Goal: Task Accomplishment & Management: Use online tool/utility

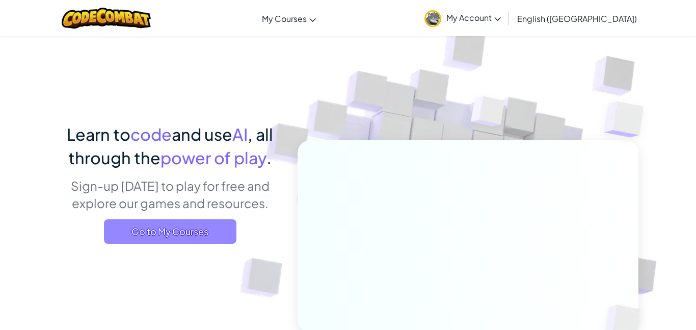
click at [211, 225] on span "Go to My Courses" at bounding box center [170, 231] width 132 height 24
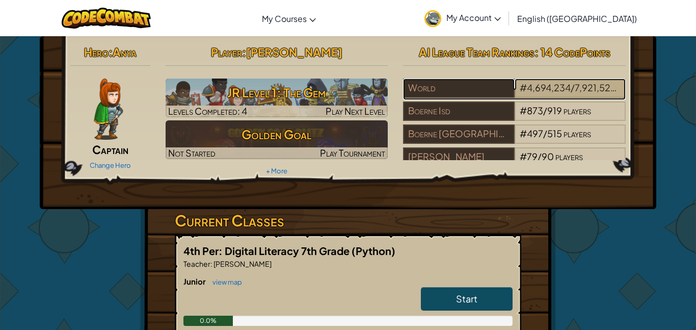
click at [530, 85] on span "4,694,234" at bounding box center [549, 87] width 44 height 12
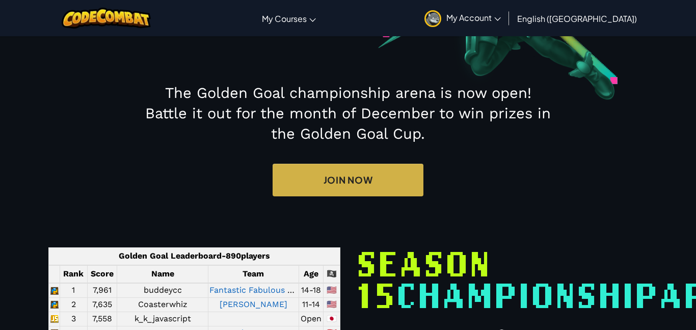
scroll to position [184, 0]
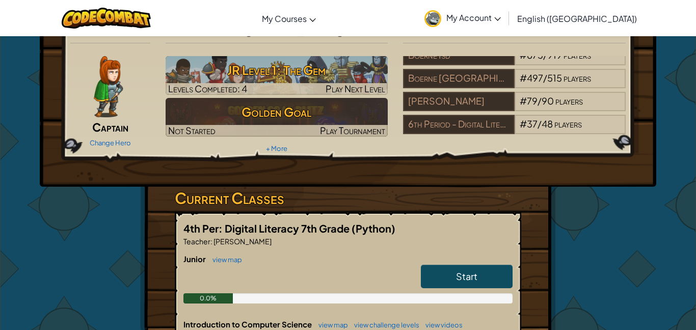
scroll to position [11, 0]
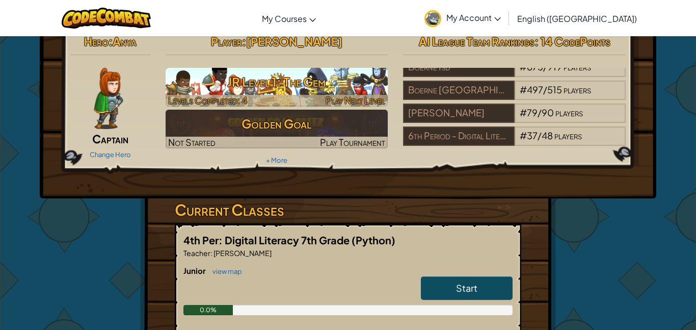
click at [311, 102] on div at bounding box center [277, 101] width 223 height 12
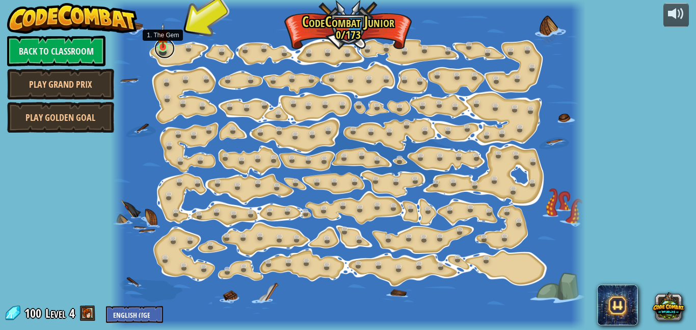
click at [171, 44] on link at bounding box center [164, 48] width 20 height 20
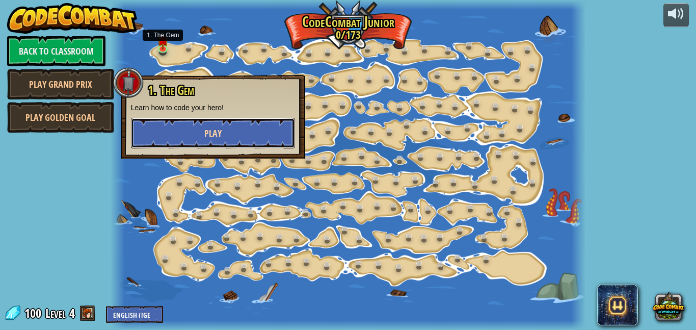
click at [178, 118] on button "Play" at bounding box center [213, 133] width 164 height 31
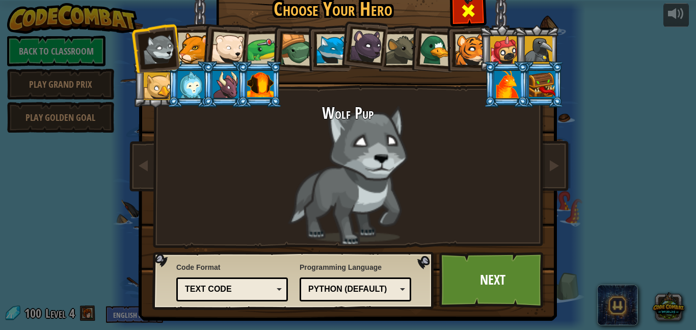
click at [476, 11] on div at bounding box center [468, 9] width 32 height 32
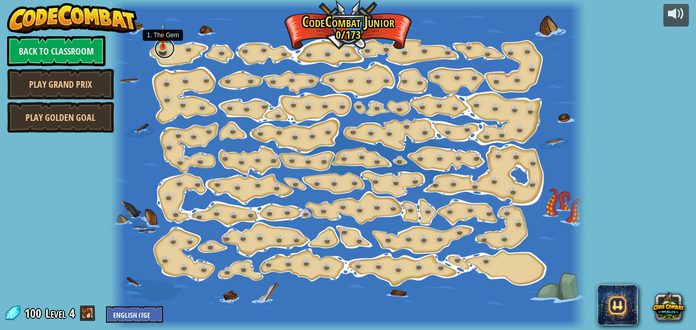
click at [168, 48] on link at bounding box center [164, 48] width 20 height 20
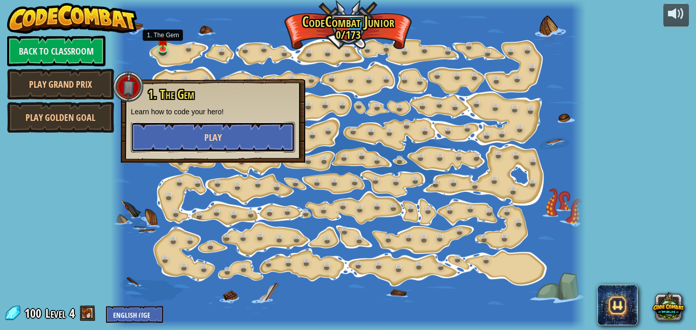
click at [211, 143] on span "Play" at bounding box center [212, 137] width 17 height 13
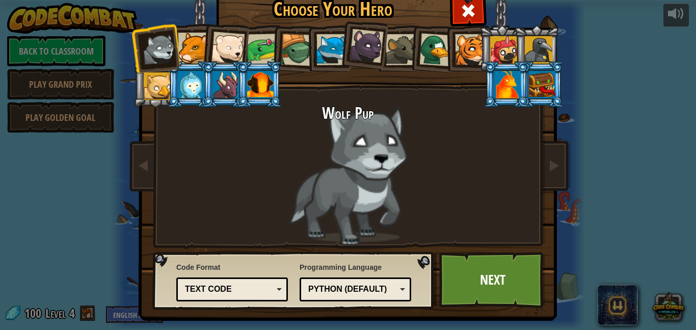
click at [525, 248] on img at bounding box center [349, 138] width 441 height 365
click at [519, 262] on link "Next" at bounding box center [492, 280] width 106 height 56
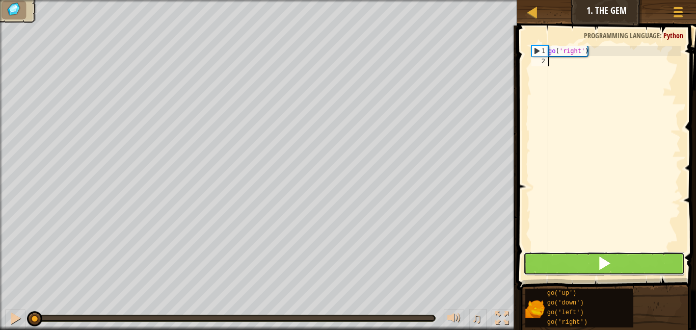
click at [568, 260] on button at bounding box center [603, 263] width 161 height 23
click at [569, 261] on button at bounding box center [603, 263] width 161 height 23
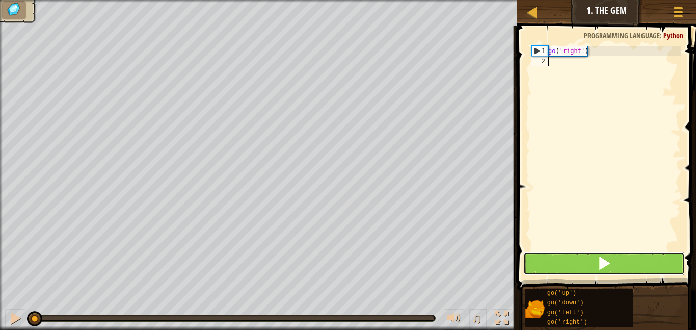
click at [569, 261] on button at bounding box center [603, 263] width 161 height 23
click at [568, 262] on button at bounding box center [603, 263] width 161 height 23
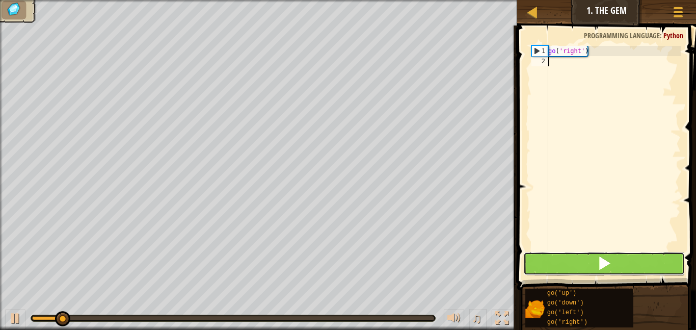
click at [568, 262] on button at bounding box center [603, 263] width 161 height 23
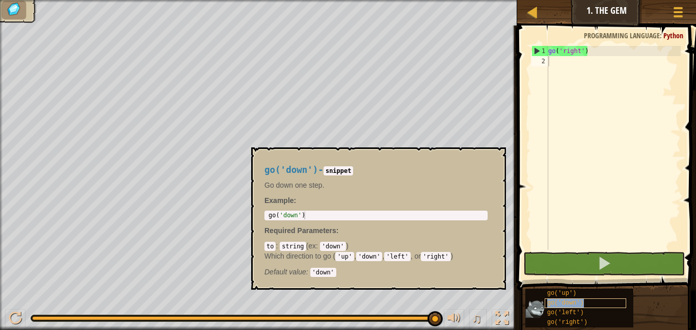
click at [595, 300] on div "go('down')" at bounding box center [584, 303] width 81 height 10
click at [595, 299] on div "go('down')" at bounding box center [584, 303] width 81 height 10
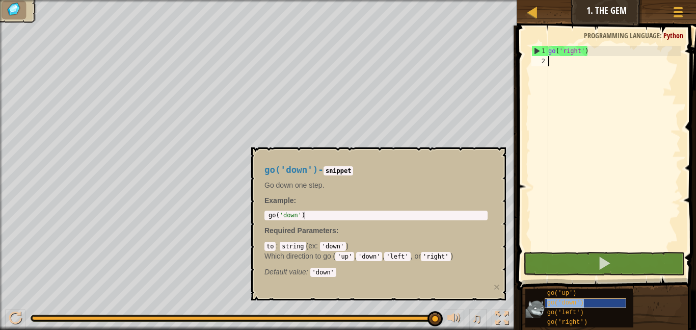
click at [579, 303] on span "go('down')" at bounding box center [565, 302] width 37 height 7
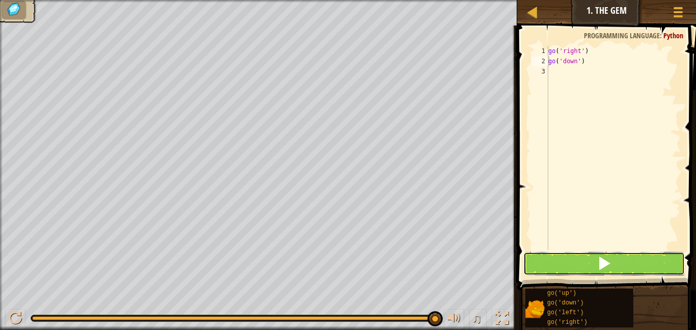
click at [566, 270] on button at bounding box center [603, 263] width 161 height 23
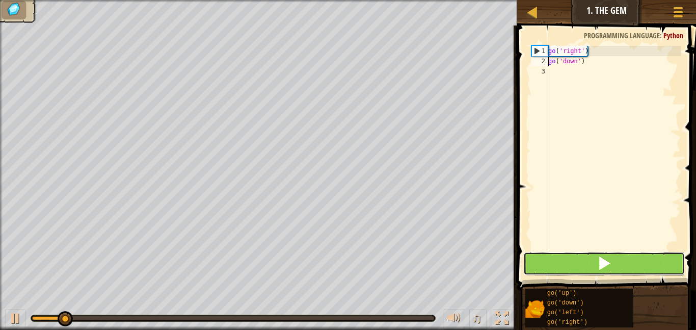
click at [563, 263] on button at bounding box center [603, 263] width 161 height 23
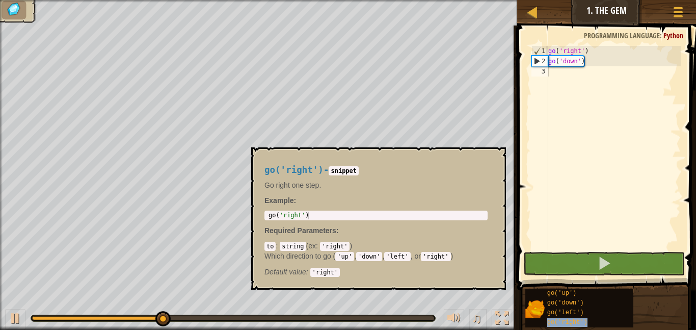
type textarea "go('right')"
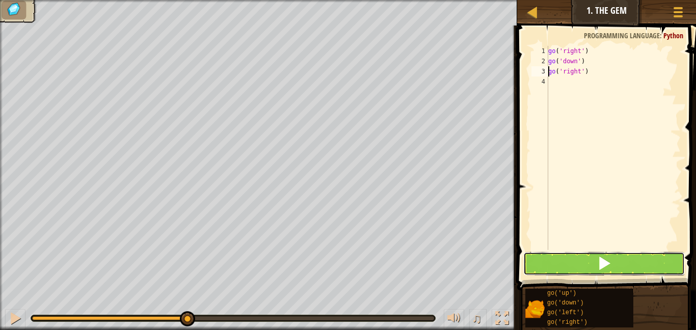
click at [555, 261] on button at bounding box center [603, 263] width 161 height 23
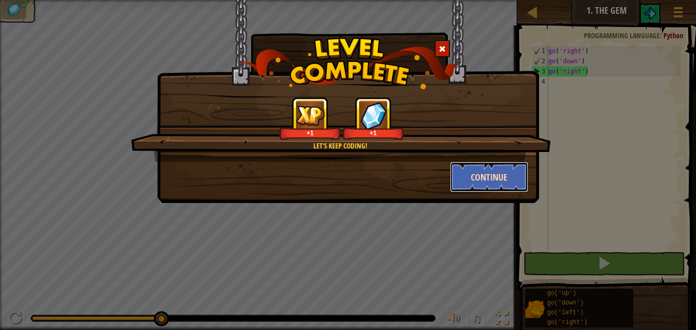
click at [510, 177] on button "Continue" at bounding box center [489, 176] width 79 height 31
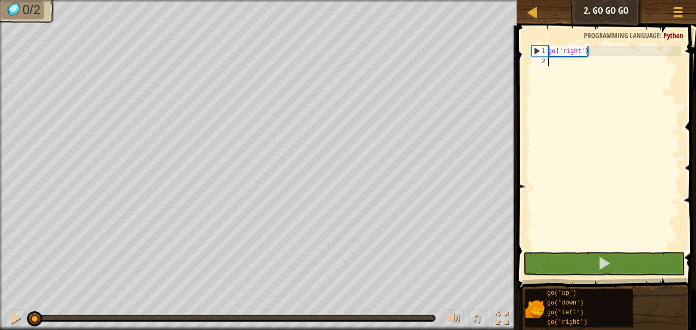
click at [671, 36] on span "Python" at bounding box center [673, 36] width 20 height 10
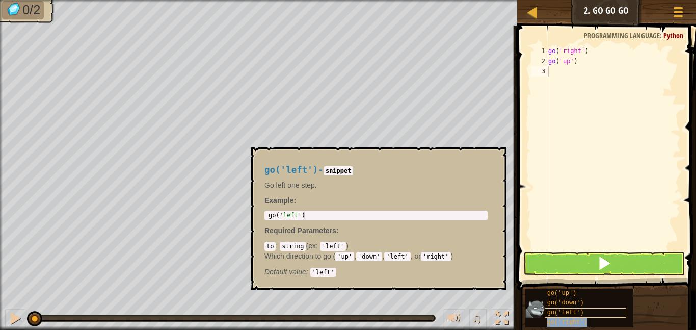
type textarea "go('right')"
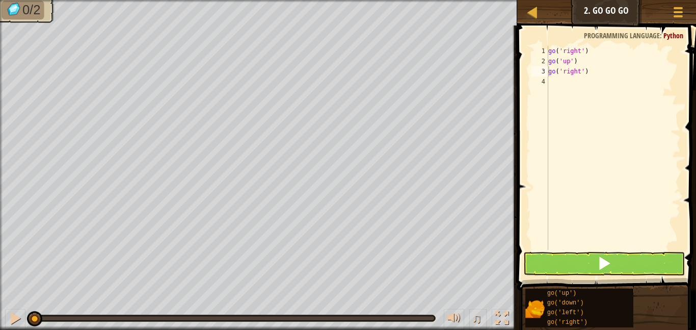
click at [566, 276] on span at bounding box center [607, 143] width 187 height 294
click at [565, 274] on button at bounding box center [603, 263] width 161 height 23
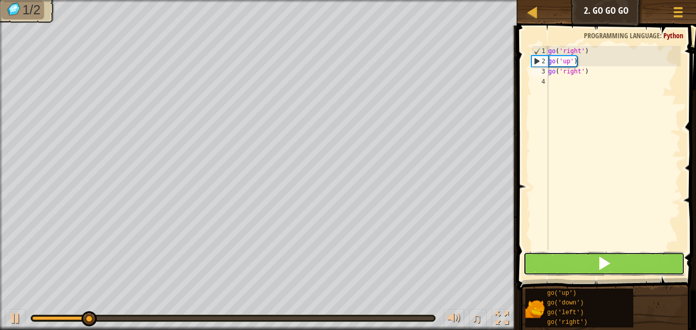
click at [565, 274] on button at bounding box center [603, 263] width 161 height 23
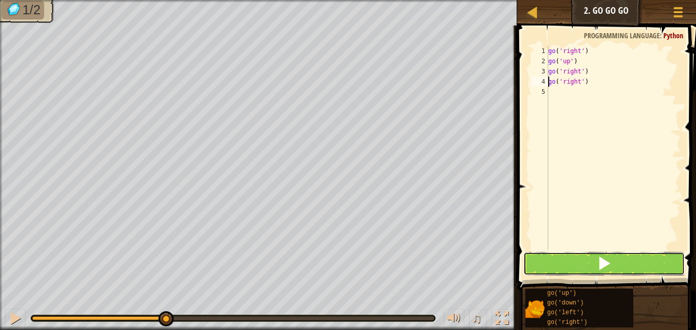
click at [616, 274] on button at bounding box center [603, 263] width 161 height 23
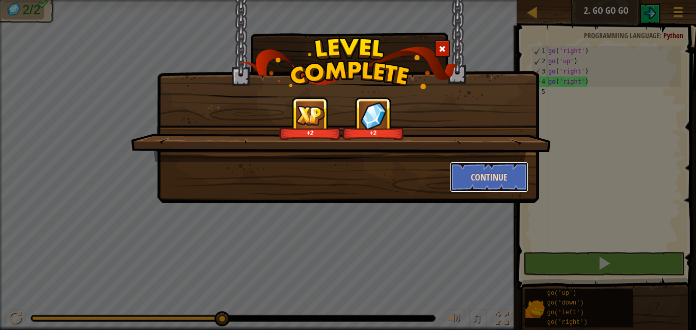
click at [493, 161] on button "Continue" at bounding box center [489, 176] width 79 height 31
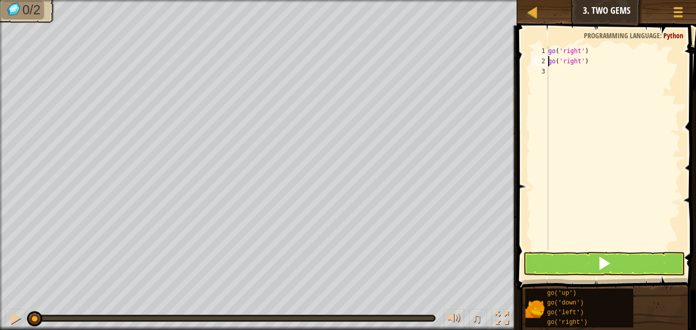
click at [525, 246] on span at bounding box center [607, 143] width 187 height 294
click at [527, 248] on span at bounding box center [607, 143] width 187 height 294
click at [539, 259] on button at bounding box center [603, 263] width 161 height 23
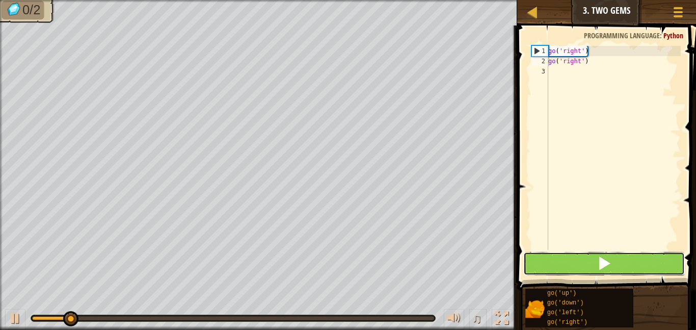
click at [540, 260] on button at bounding box center [603, 263] width 161 height 23
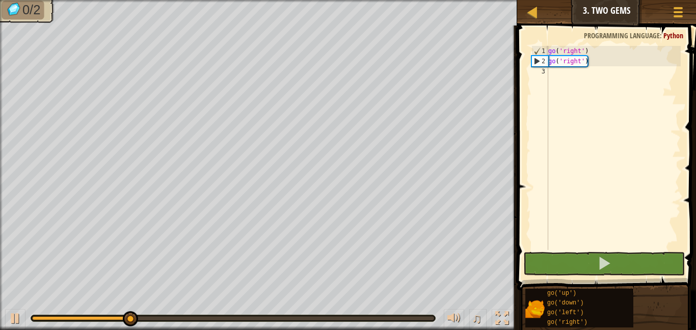
click at [584, 65] on div "go ( 'right' ) go ( 'right' )" at bounding box center [613, 158] width 134 height 224
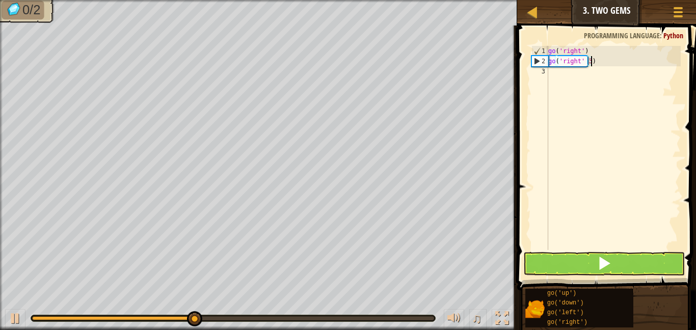
type textarea "go('right' 3)"
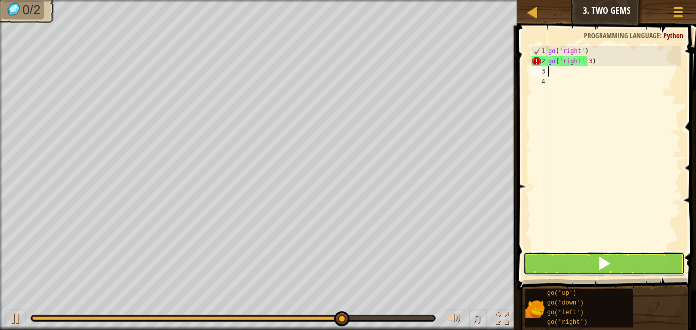
click at [563, 260] on button at bounding box center [603, 263] width 161 height 23
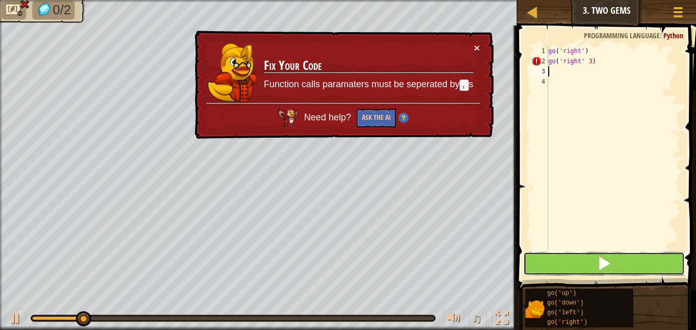
click at [563, 260] on button at bounding box center [603, 263] width 161 height 23
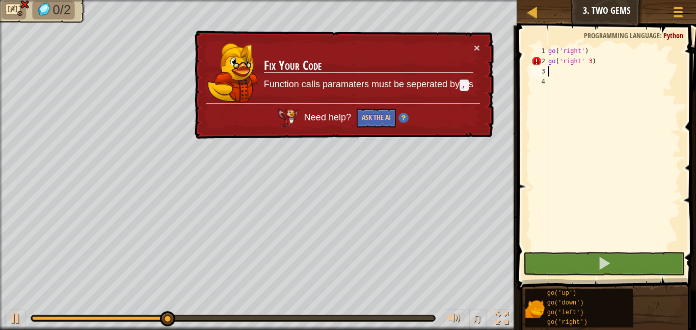
click at [592, 62] on div "go ( 'right' ) go ( 'right' 3 )" at bounding box center [613, 158] width 134 height 224
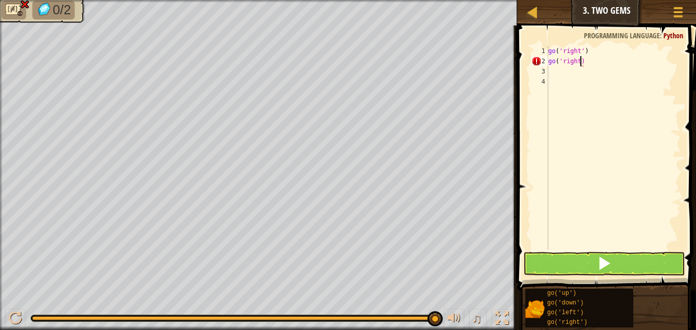
scroll to position [5, 5]
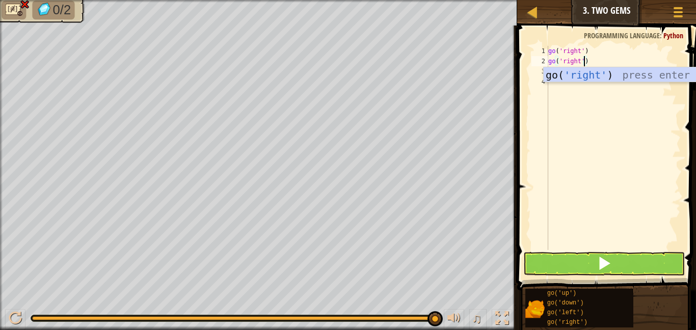
click at [617, 58] on div "go ( 'right' ) go ( 'right' )" at bounding box center [613, 158] width 134 height 224
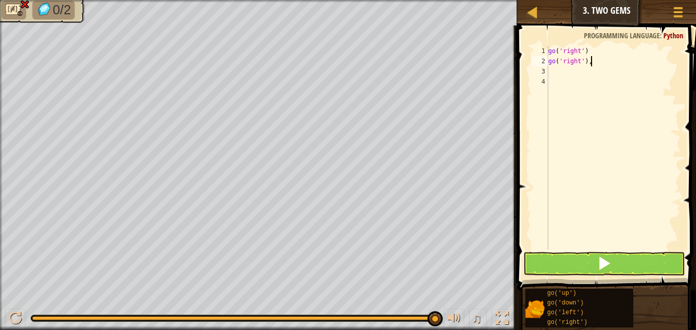
type textarea "go('right'),3"
click at [562, 244] on div "go ( 'right' ) go ( 'right' ) , 3" at bounding box center [613, 158] width 134 height 224
click at [562, 245] on div "go ( 'right' ) go ( 'right' ) , 3" at bounding box center [613, 158] width 134 height 224
click at [562, 248] on div "go ( 'right' ) go ( 'right' ) , 3" at bounding box center [613, 158] width 134 height 224
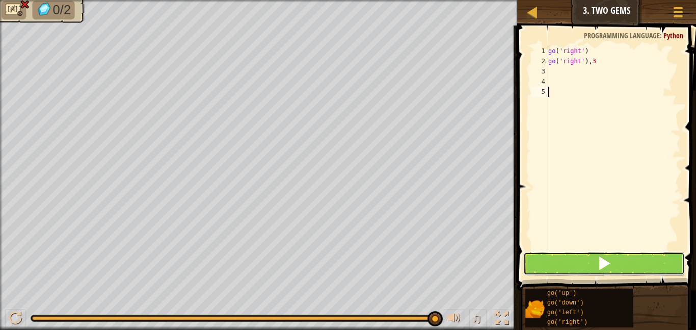
click at [566, 253] on button at bounding box center [603, 263] width 161 height 23
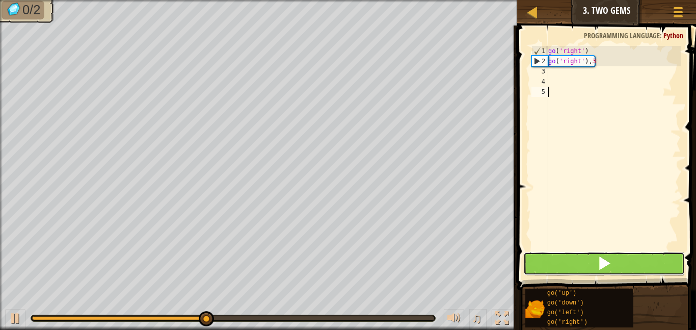
click at [566, 253] on button at bounding box center [603, 263] width 161 height 23
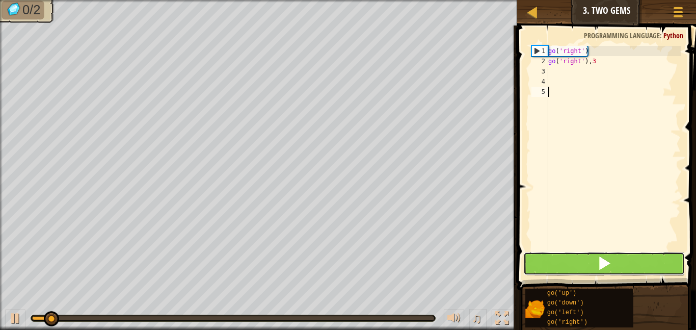
click at [566, 253] on button at bounding box center [603, 263] width 161 height 23
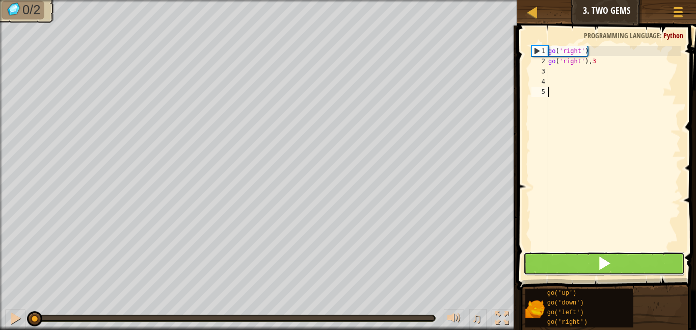
click at [566, 253] on button at bounding box center [603, 263] width 161 height 23
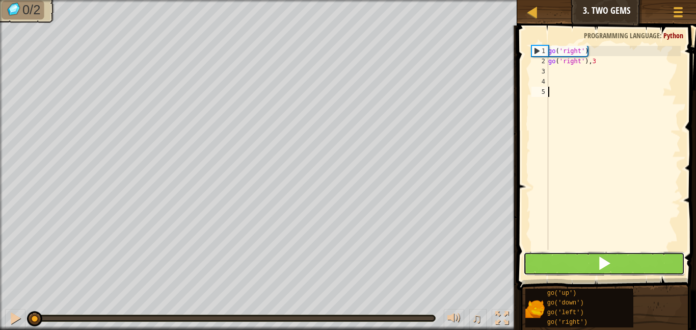
click at [566, 253] on button at bounding box center [603, 263] width 161 height 23
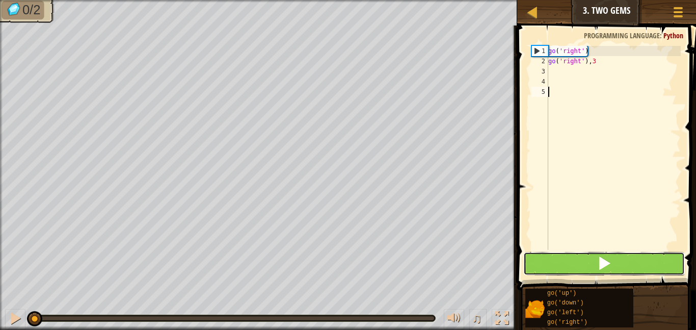
click at [566, 253] on button at bounding box center [603, 263] width 161 height 23
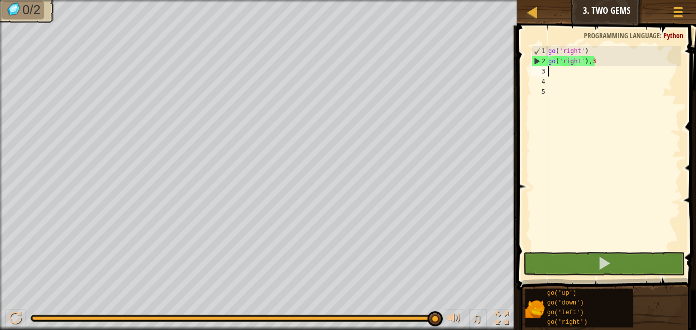
click at [622, 66] on div "go ( 'right' ) go ( 'right' ) , 3" at bounding box center [613, 158] width 134 height 224
click at [599, 59] on div "go ( 'right' ) go ( 'right' ) , 3" at bounding box center [613, 158] width 134 height 224
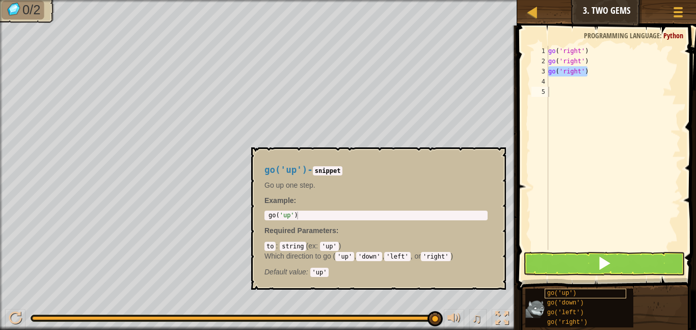
scroll to position [5, 4]
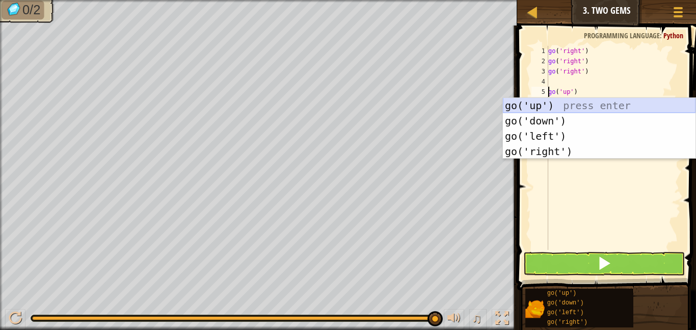
click at [584, 110] on div "go('up') press enter go('down') press enter go('left') press enter go('right') …" at bounding box center [599, 144] width 193 height 92
click at [581, 107] on div "go('up') press enter go('down') press enter go('left') press enter go('right') …" at bounding box center [599, 144] width 193 height 92
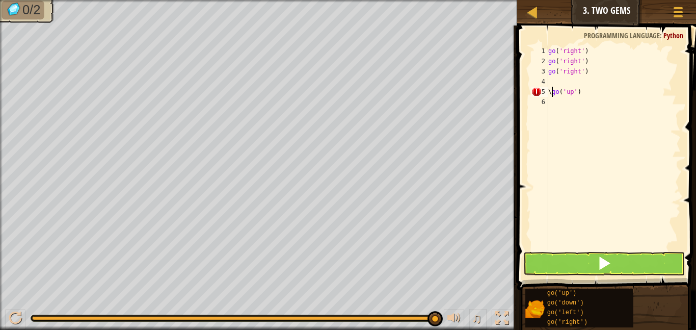
type textarea "go('up')"
click at [568, 93] on div "go ( 'right' ) go ( 'right' ) go ( 'right' ) go ( 'up' )" at bounding box center [613, 158] width 134 height 224
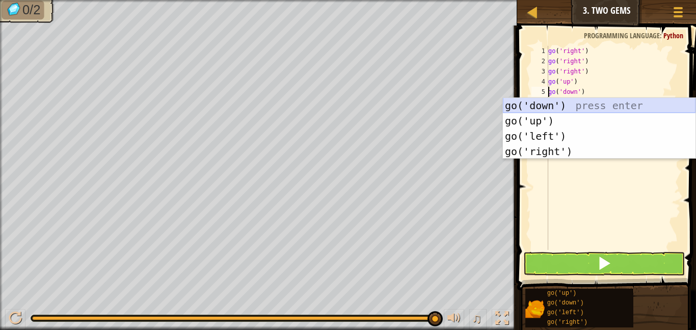
click at [588, 107] on div "go('down') press enter go('up') press enter go('left') press enter go('right') …" at bounding box center [599, 144] width 193 height 92
click at [585, 99] on div "go('down') press enter go('up') press enter go('left') press enter go('right') …" at bounding box center [599, 144] width 193 height 92
click at [582, 98] on div "go('down') press enter go('up') press enter go('left') press enter go('right') …" at bounding box center [599, 144] width 193 height 92
click at [578, 93] on div "go ( 'right' ) go ( 'right' ) go ( 'right' ) go ( 'up' ) go ( 'down' )" at bounding box center [613, 158] width 134 height 224
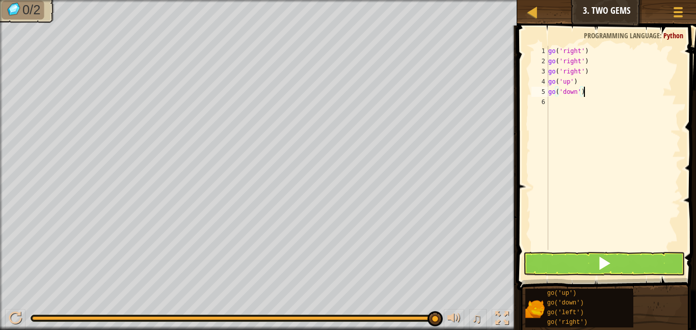
click at [583, 96] on div "go ( 'right' ) go ( 'right' ) go ( 'right' ) go ( 'up' ) go ( 'down' )" at bounding box center [613, 158] width 134 height 224
click at [580, 96] on div "go ( 'right' ) go ( 'right' ) go ( 'right' ) go ( 'up' ) go ( 'down' )" at bounding box center [613, 158] width 134 height 224
type textarea "go('down',3)"
click at [604, 256] on span at bounding box center [604, 263] width 14 height 14
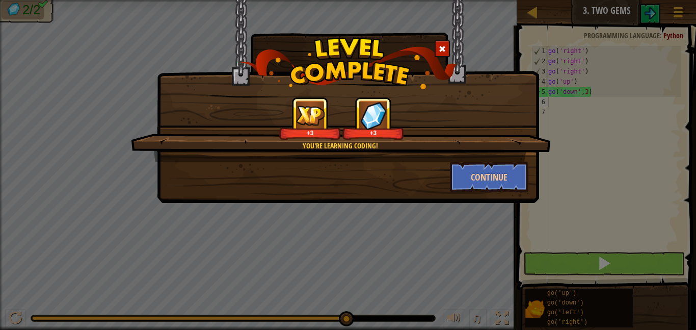
click at [604, 255] on div "You're learning coding! +3 +3 Continue" at bounding box center [348, 165] width 696 height 330
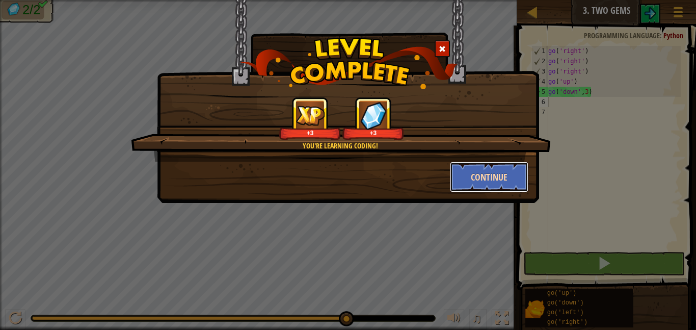
click at [494, 185] on button "Continue" at bounding box center [489, 176] width 79 height 31
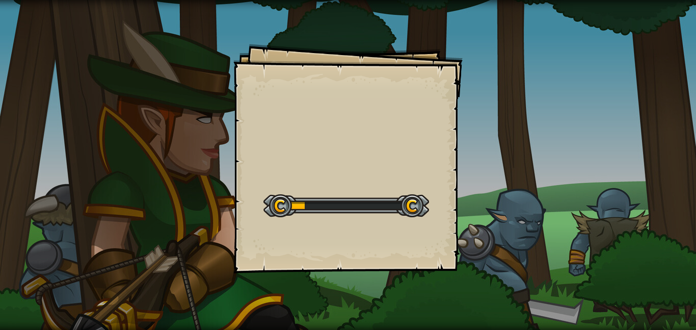
click at [488, 188] on div "Goals Start Level Error loading from server. Try refreshing the page. You'll ne…" at bounding box center [348, 165] width 696 height 330
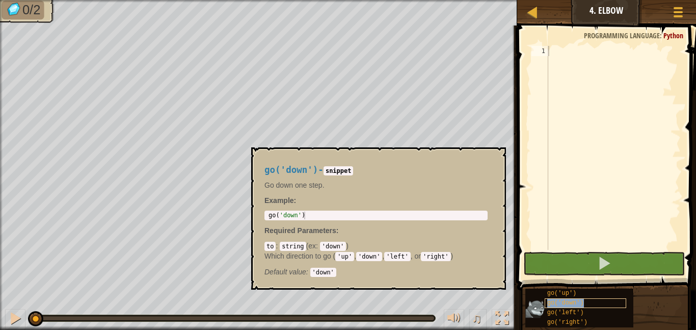
click at [557, 301] on span "go('down')" at bounding box center [565, 302] width 37 height 7
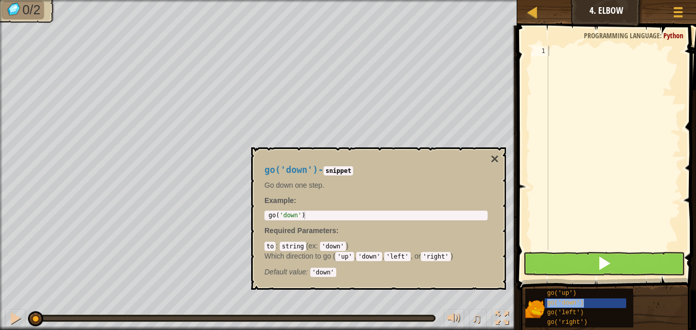
type textarea "go('down')"
click at [579, 57] on div "go ( 'down' )" at bounding box center [613, 158] width 134 height 224
click at [579, 56] on div "go ( 'down' )" at bounding box center [613, 158] width 134 height 224
click at [580, 57] on div "go ( 'down' )" at bounding box center [613, 158] width 134 height 224
click at [579, 53] on div "go ( 'down' )" at bounding box center [613, 158] width 134 height 224
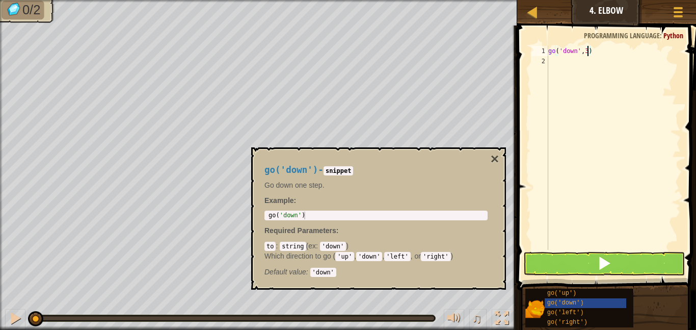
scroll to position [5, 6]
click at [572, 268] on button at bounding box center [603, 263] width 161 height 23
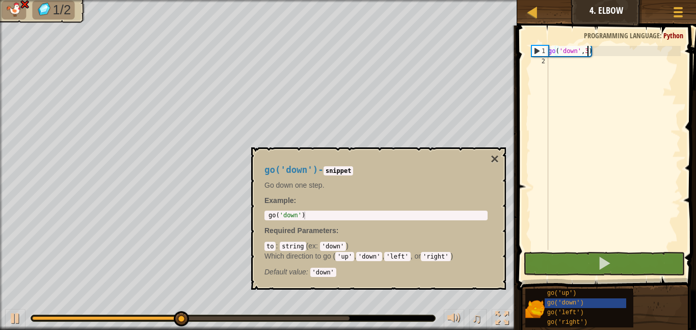
click at [489, 156] on div "go('down') - snippet Go down one step. Example : 1 go ( 'down' ) הההההההההההההה…" at bounding box center [375, 218] width 237 height 126
click at [491, 156] on button "×" at bounding box center [494, 159] width 8 height 14
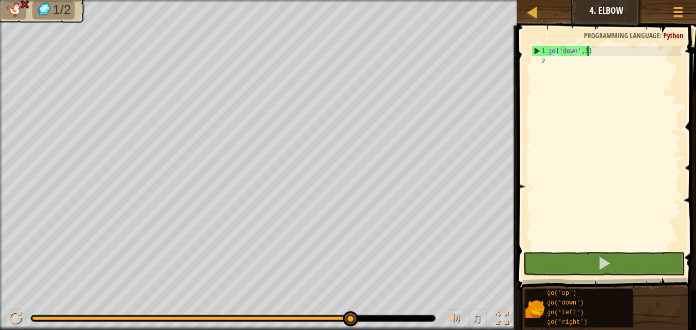
click at [588, 50] on div "go ( 'down' , 3 )" at bounding box center [613, 158] width 134 height 224
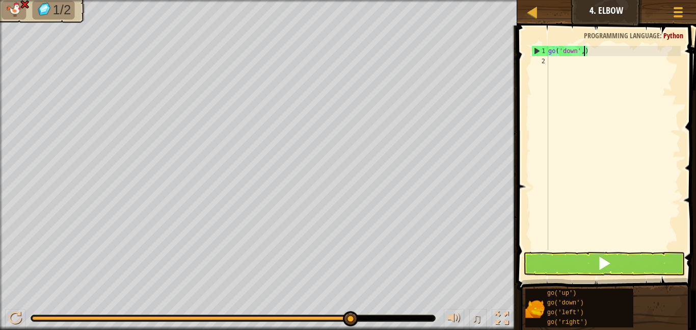
type textarea "go('down',2)"
click at [568, 73] on div "go ( 'down' , 2 )" at bounding box center [613, 158] width 134 height 224
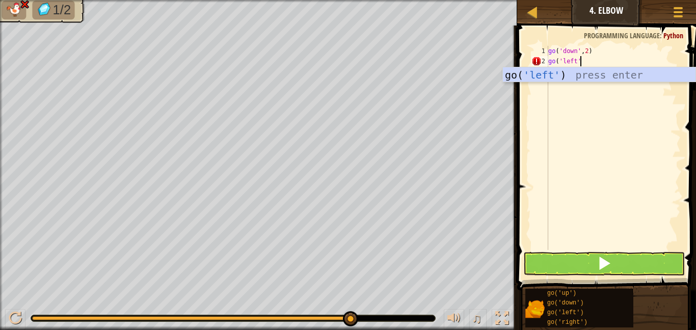
scroll to position [5, 5]
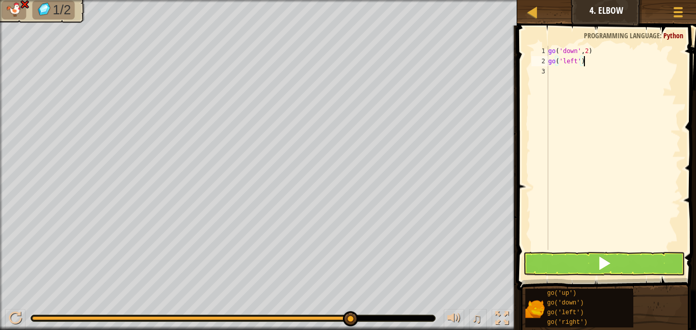
type textarea "go('left')"
click at [547, 270] on button at bounding box center [603, 263] width 161 height 23
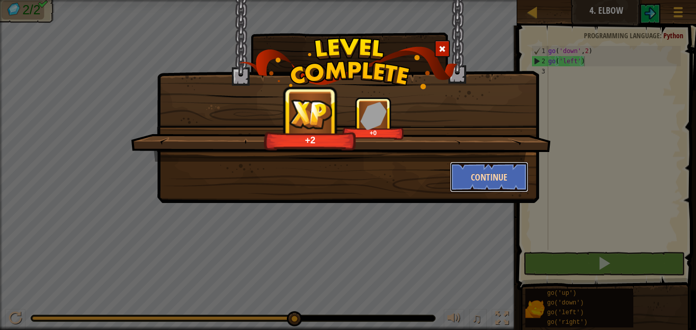
click at [470, 182] on button "Continue" at bounding box center [489, 176] width 79 height 31
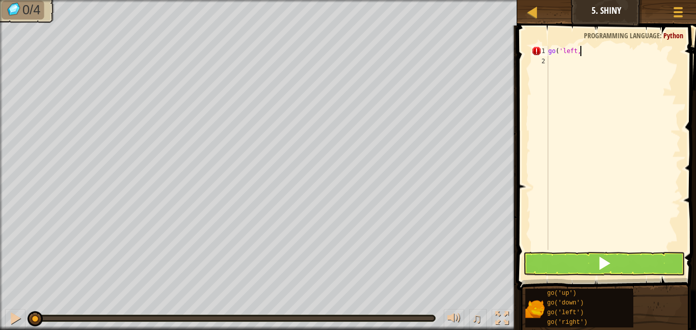
scroll to position [5, 5]
type textarea "go('left,2)"
type textarea "go"
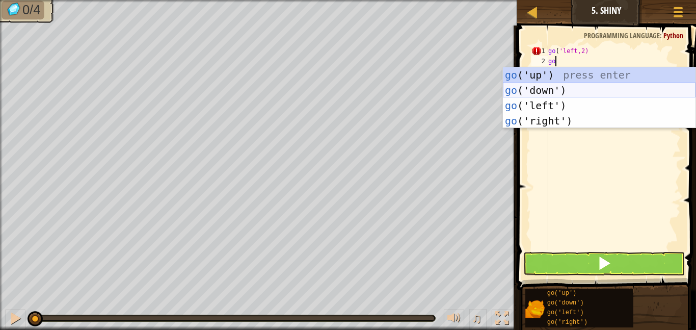
click at [567, 90] on div "go ('up') press enter go ('down') press enter go ('left') press enter go ('righ…" at bounding box center [599, 113] width 193 height 92
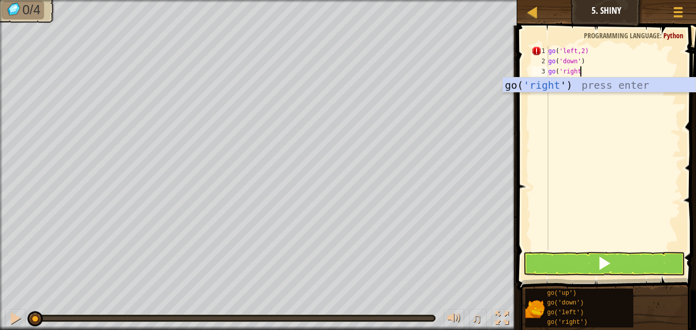
scroll to position [5, 4]
type textarea "go('right')"
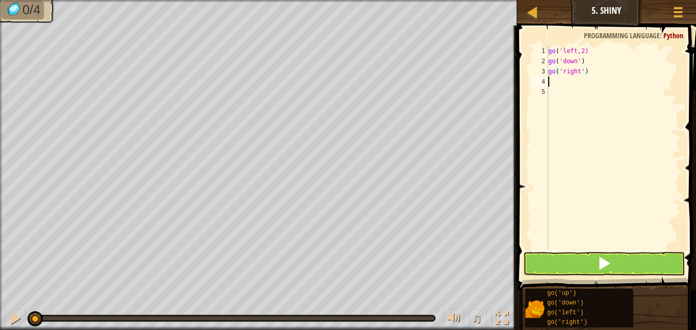
scroll to position [5, 0]
click at [587, 254] on button at bounding box center [603, 263] width 161 height 23
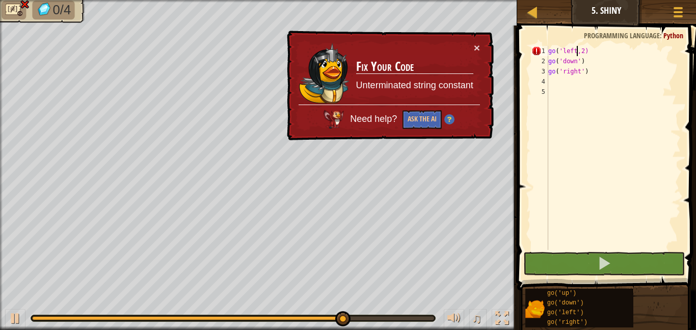
click at [577, 56] on div "go ( 'left,2) go ( 'down' ) go ( 'right' )" at bounding box center [613, 158] width 134 height 224
click at [580, 54] on div "go ( 'left,2) go ( 'down' ) go ( 'right' )" at bounding box center [613, 158] width 134 height 224
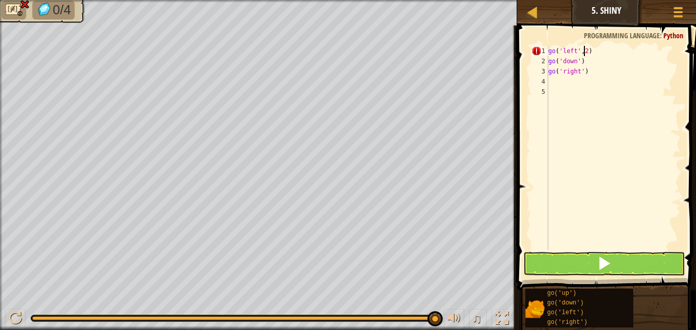
scroll to position [5, 1]
type textarea "go('left',2)"
click at [567, 258] on button at bounding box center [603, 263] width 161 height 23
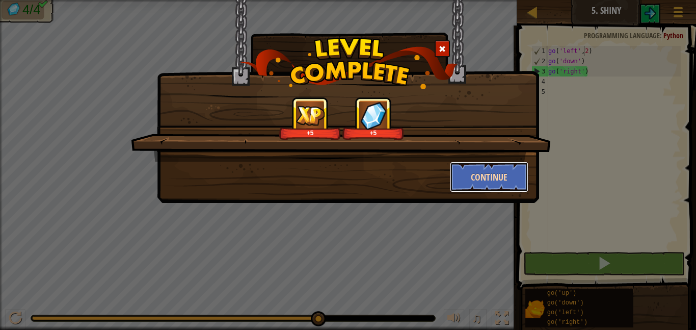
click at [473, 181] on button "Continue" at bounding box center [489, 176] width 79 height 31
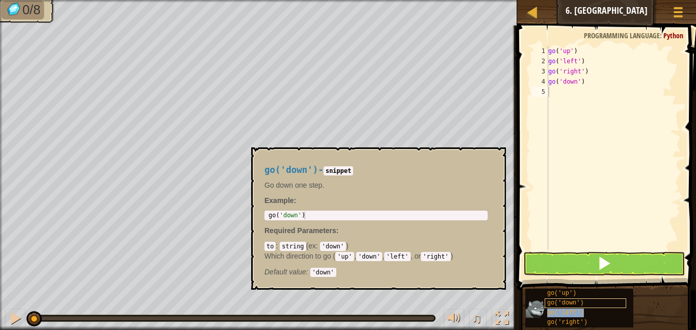
type textarea "go('left')"
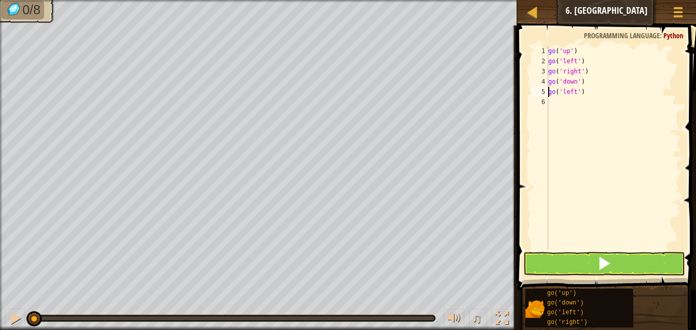
click at [581, 98] on div "go ( 'up' ) go ( 'left' ) go ( 'right' ) go ( 'down' ) go ( 'left' )" at bounding box center [613, 158] width 134 height 224
click at [580, 97] on div "go ( 'up' ) go ( 'left' ) go ( 'right' ) go ( 'down' ) go ( 'left' )" at bounding box center [613, 158] width 134 height 224
click at [579, 96] on div "go ( 'up' ) go ( 'left' ) go ( 'right' ) go ( 'down' ) go ( 'left' )" at bounding box center [613, 158] width 134 height 224
click at [560, 274] on button at bounding box center [603, 263] width 161 height 23
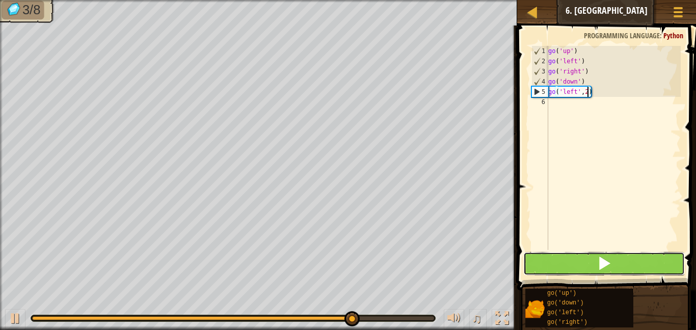
click at [593, 257] on button at bounding box center [603, 263] width 161 height 23
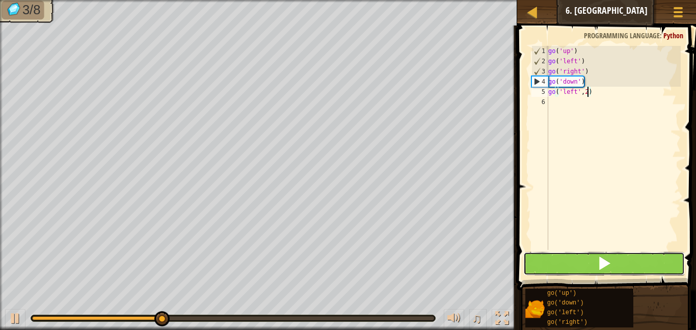
click at [540, 271] on button at bounding box center [603, 263] width 161 height 23
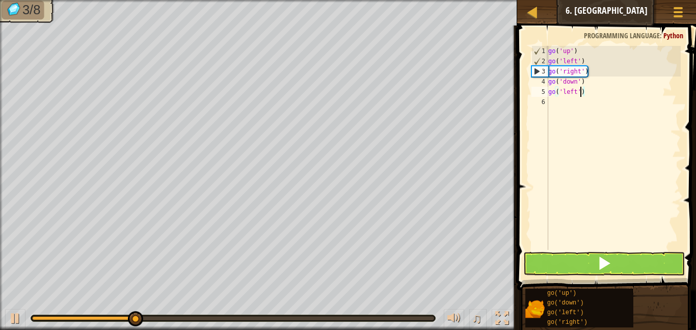
click at [575, 64] on div "go ( 'up' ) go ( 'left' ) go ( 'right' ) go ( 'down' ) go ( 'left' )" at bounding box center [613, 158] width 134 height 224
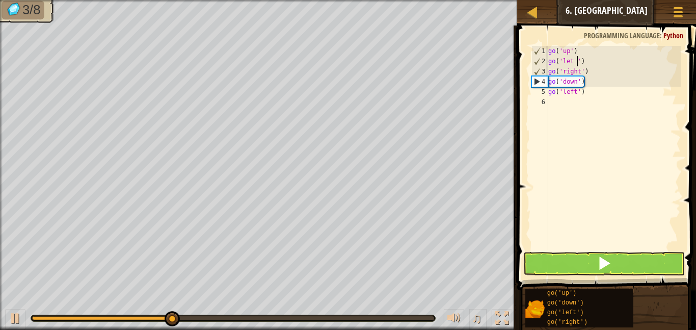
click at [575, 64] on div "go ( 'up' ) go ( 'let ' ) go ( 'right' ) go ( 'down' ) go ( 'left' )" at bounding box center [613, 158] width 134 height 224
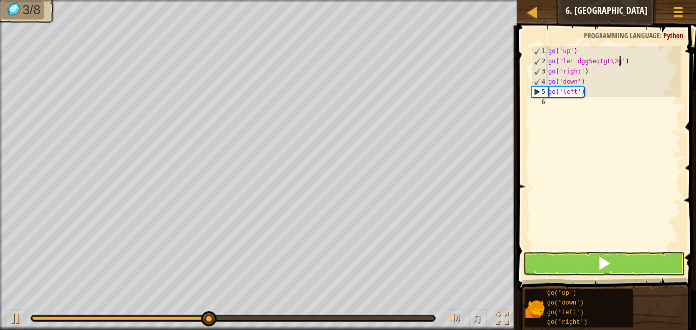
scroll to position [5, 10]
type textarea "go('let dgg5eqtgt\2t')"
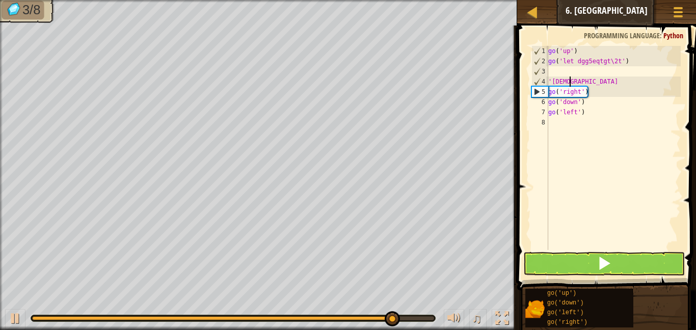
scroll to position [5, 1]
type textarea "'"
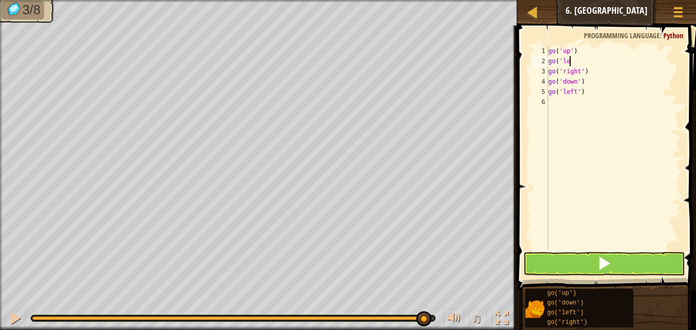
type textarea "g"
click at [584, 74] on div "go ( 'up' ) go ( 'right' ) go ( 'down' ) go ( 'left' )" at bounding box center [613, 158] width 134 height 224
type textarea "g"
click at [558, 257] on button at bounding box center [603, 263] width 161 height 23
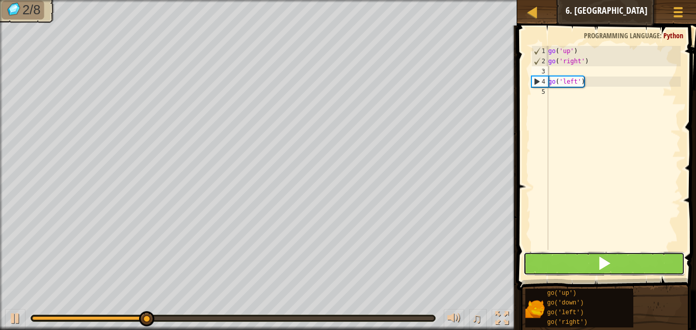
click at [558, 257] on button at bounding box center [603, 263] width 161 height 23
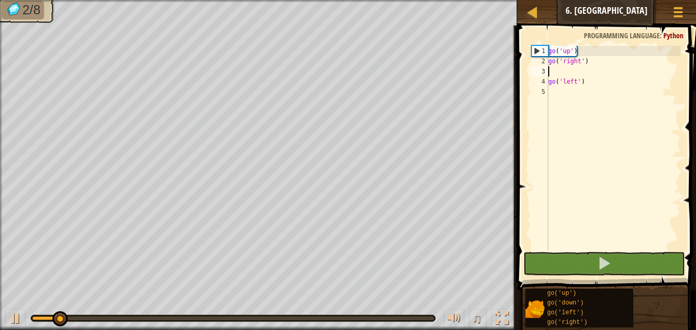
click at [579, 84] on div "go ( 'up' ) go ( 'right' ) go ( 'left' )" at bounding box center [613, 158] width 134 height 224
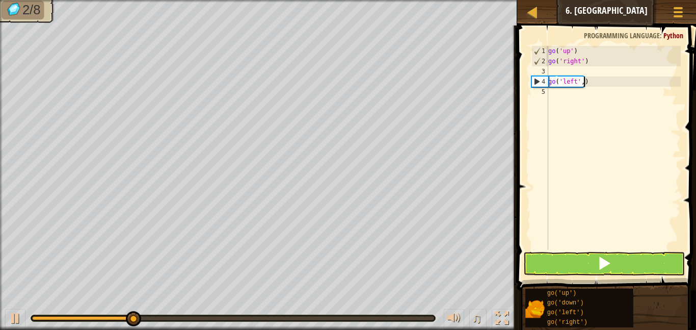
type textarea "go('left',2)"
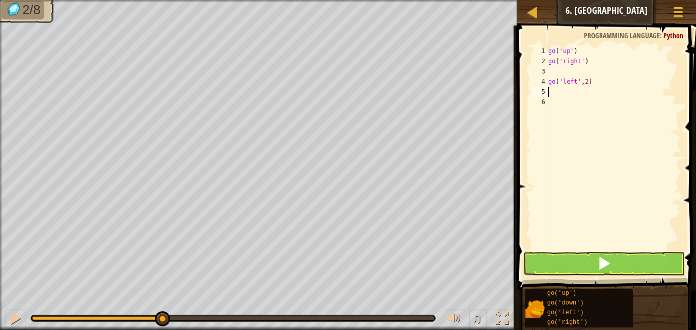
click at [553, 77] on div "go ( 'up' ) go ( 'right' ) go ( 'left' , 2 )" at bounding box center [613, 158] width 134 height 224
type textarea "go('left',2)"
click at [628, 269] on button at bounding box center [603, 263] width 161 height 23
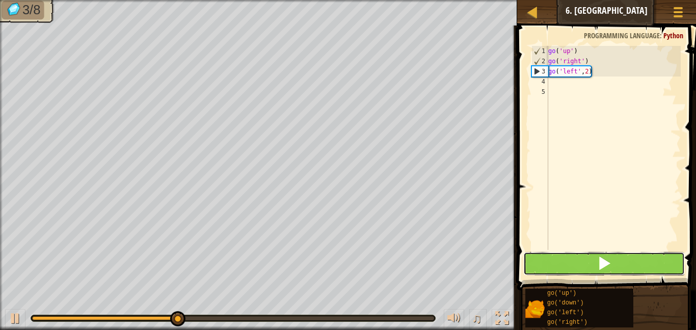
click at [628, 269] on button at bounding box center [603, 263] width 161 height 23
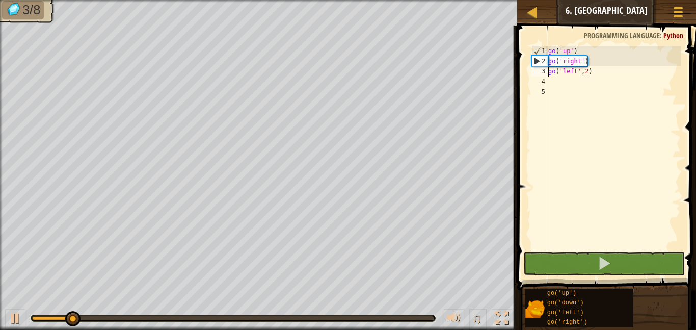
click at [552, 82] on div "go ( 'up' ) go ( 'right' ) go ( 'left' , 2 )" at bounding box center [613, 158] width 134 height 224
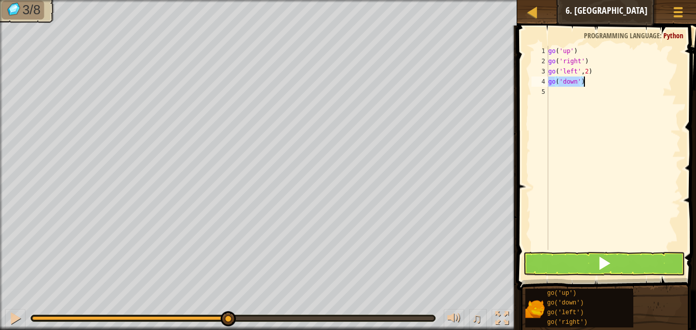
click at [580, 85] on div "go ( 'up' ) go ( 'right' ) go ( 'left' , 2 ) go ( 'down' )" at bounding box center [613, 148] width 134 height 204
type textarea "go('down',2)"
click at [578, 270] on button at bounding box center [603, 263] width 161 height 23
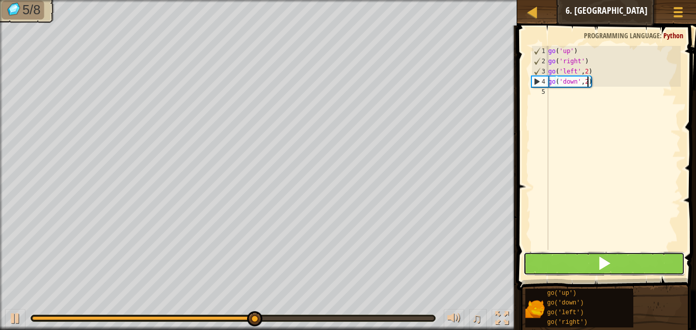
click at [578, 270] on button at bounding box center [603, 263] width 161 height 23
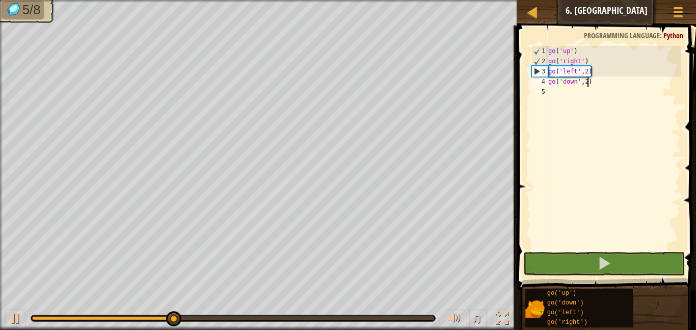
click at [547, 93] on div "5" at bounding box center [539, 92] width 17 height 10
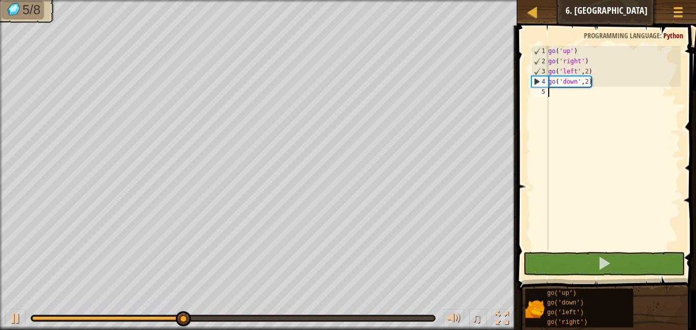
scroll to position [5, 0]
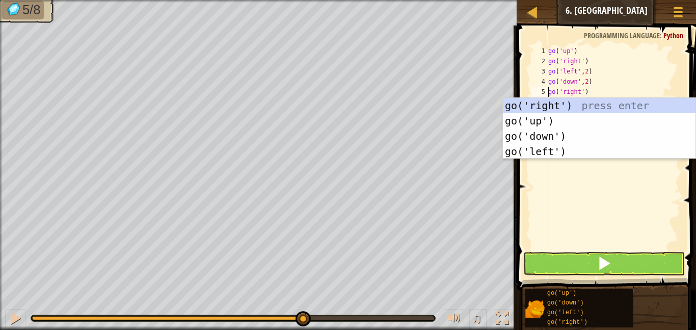
click at [583, 91] on div "go ( 'up' ) go ( 'right' ) go ( 'left' , 2 ) go ( 'down' , 2 ) go ( 'right' )" at bounding box center [613, 158] width 134 height 224
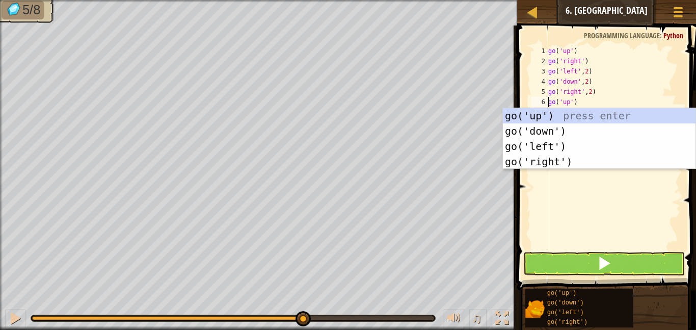
scroll to position [5, 1]
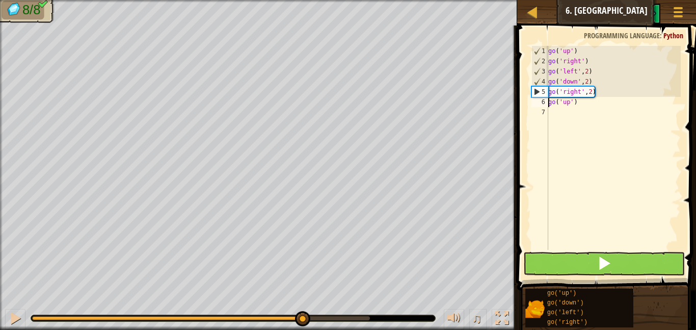
click at [570, 104] on div "go ( 'up' ) go ( 'right' ) go ( 'left' , 2 ) go ( 'down' , 2 ) go ( 'right' , 2…" at bounding box center [613, 158] width 134 height 224
click at [572, 104] on div "go ( 'up' ) go ( 'right' ) go ( 'left' , 2 ) go ( 'down' , 2 ) go ( 'right' , 2…" at bounding box center [613, 158] width 134 height 224
type textarea "go('up',1)"
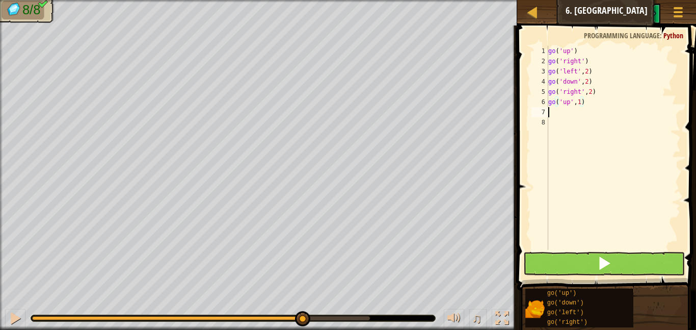
scroll to position [5, 0]
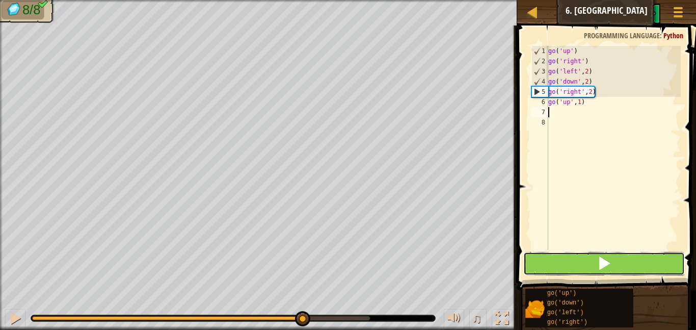
click at [636, 260] on button at bounding box center [603, 263] width 161 height 23
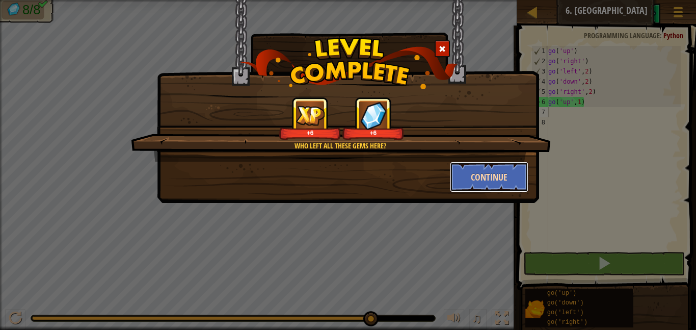
click at [460, 171] on button "Continue" at bounding box center [489, 176] width 79 height 31
